Goal: Find contact information: Find contact information

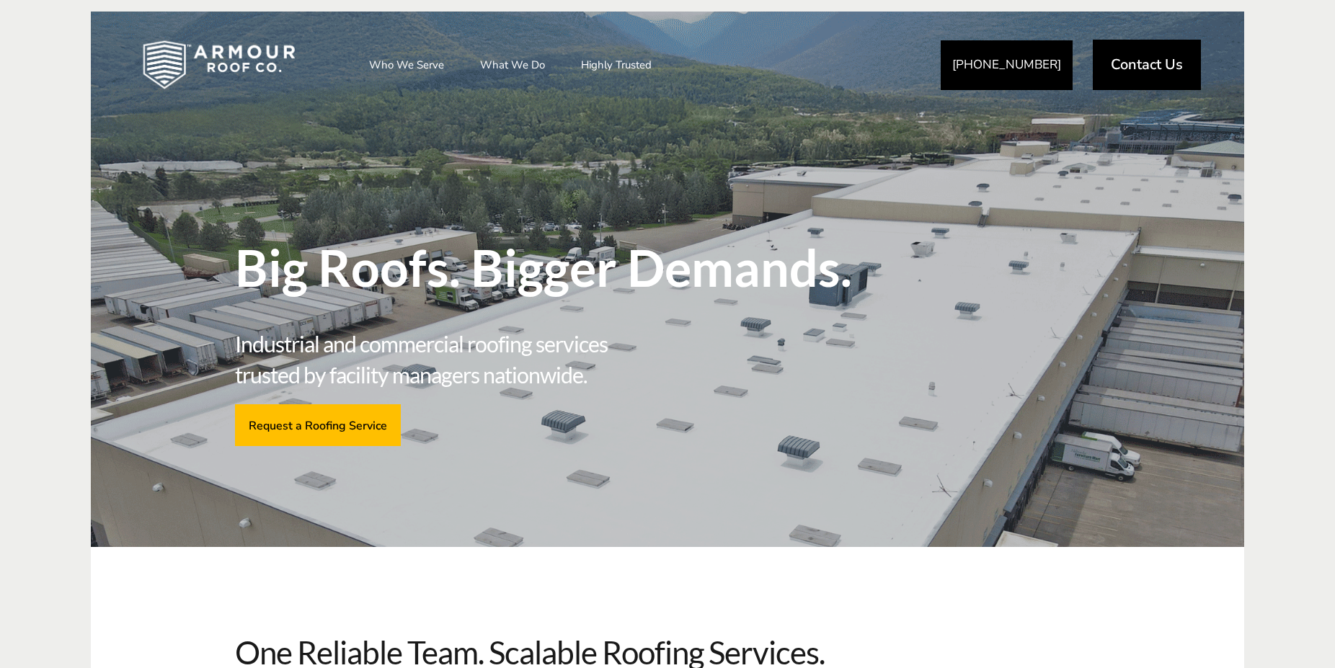
click at [851, 309] on header "Big Roofs. Bigger Demands." at bounding box center [555, 285] width 641 height 86
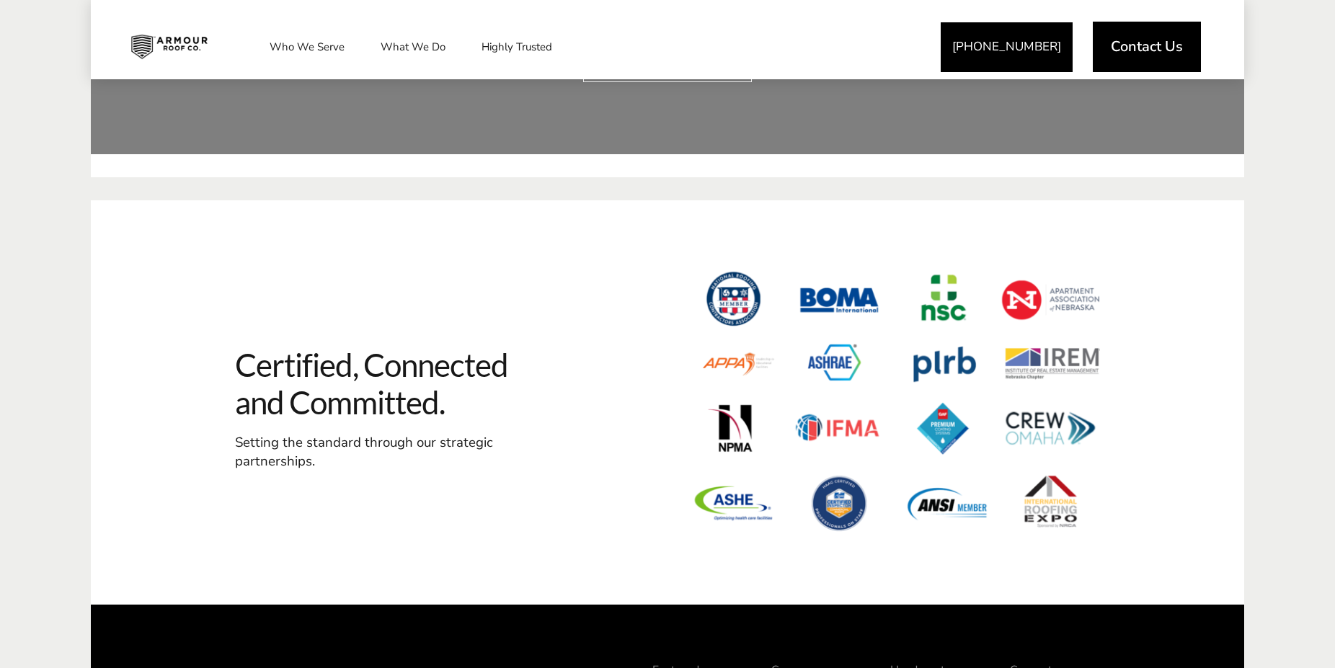
scroll to position [4431, 0]
